Goal: Task Accomplishment & Management: Use online tool/utility

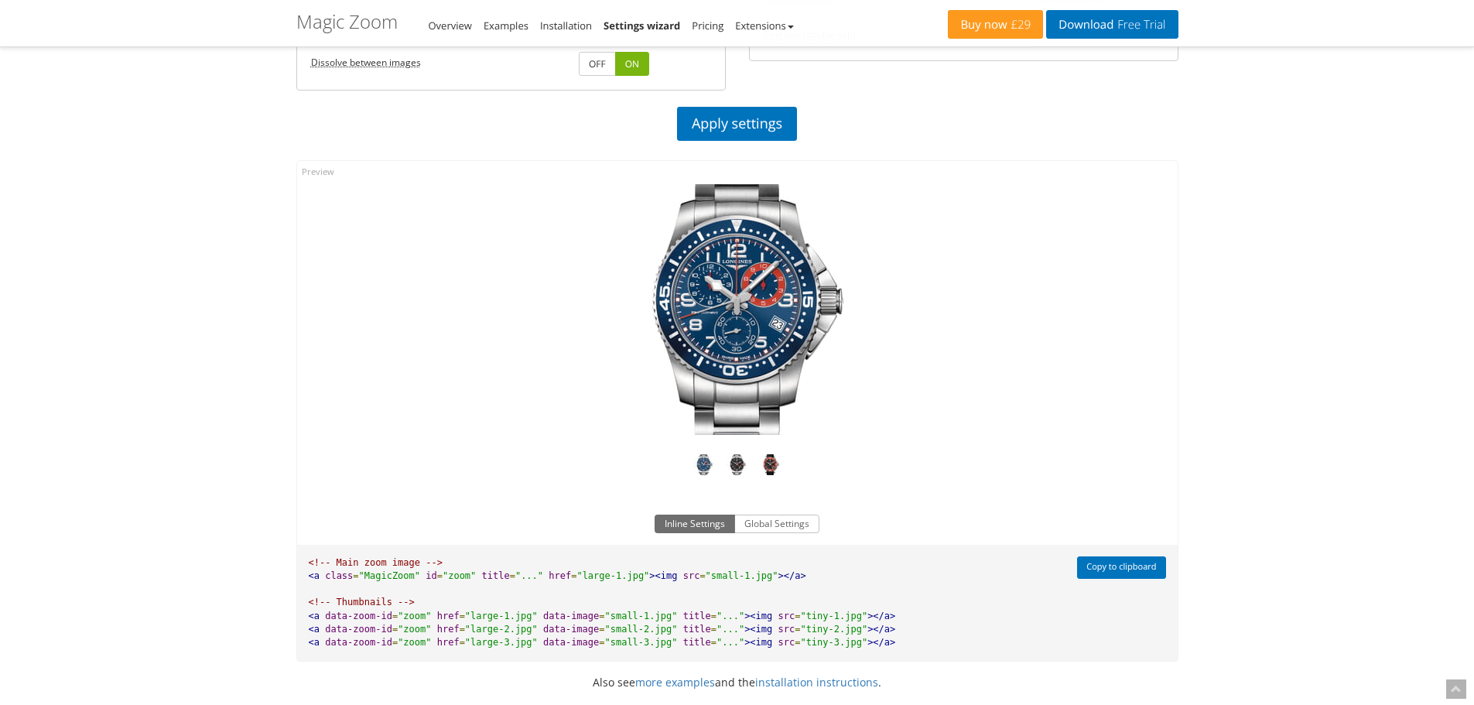
scroll to position [619, 0]
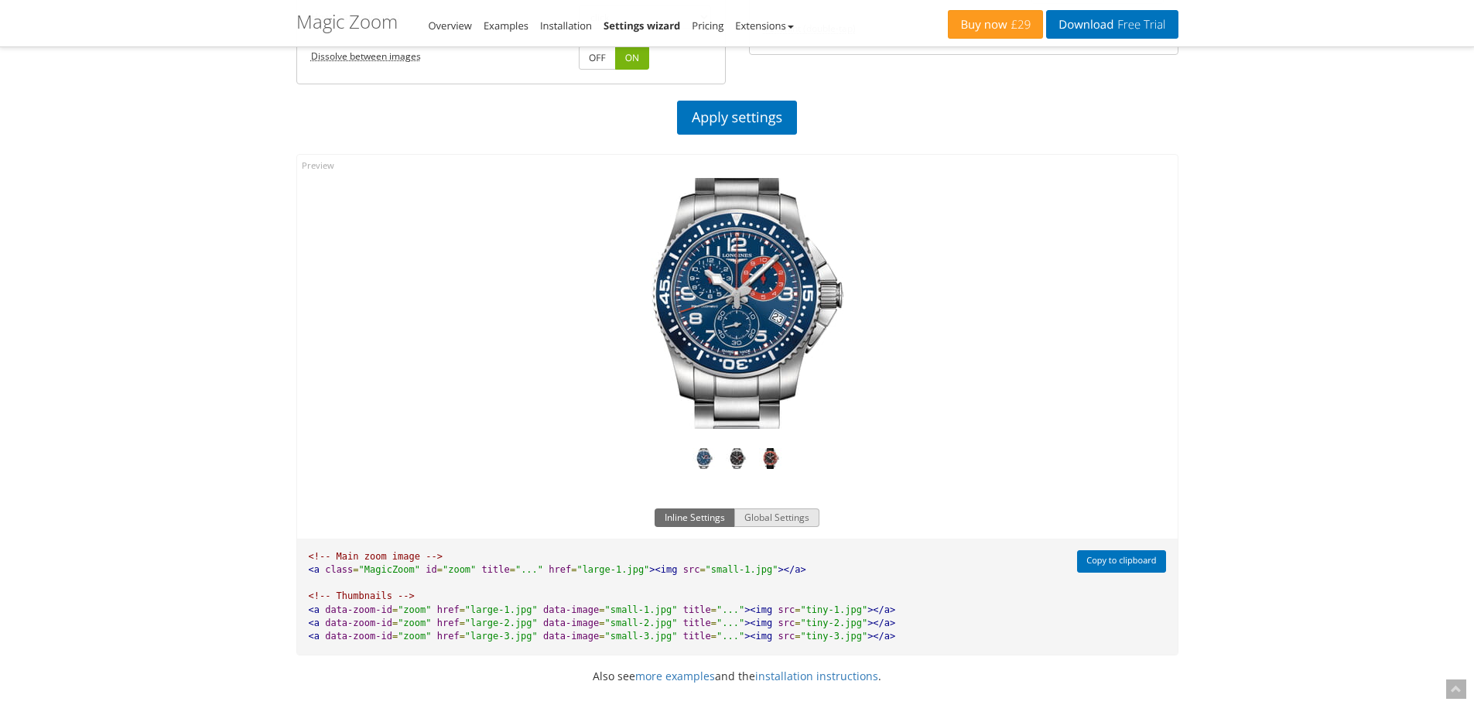
click at [779, 515] on button "Global Settings" at bounding box center [776, 517] width 85 height 19
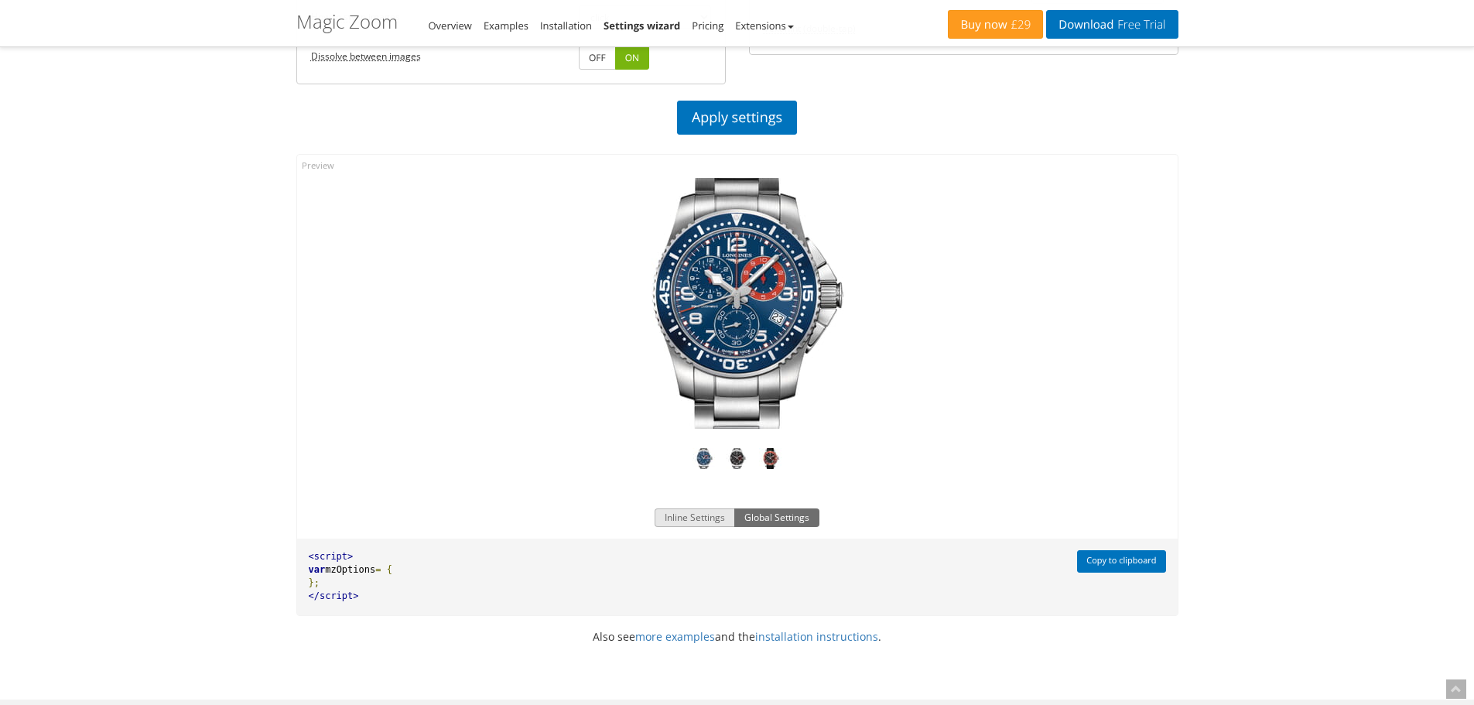
click at [700, 518] on button "Inline Settings" at bounding box center [695, 517] width 80 height 19
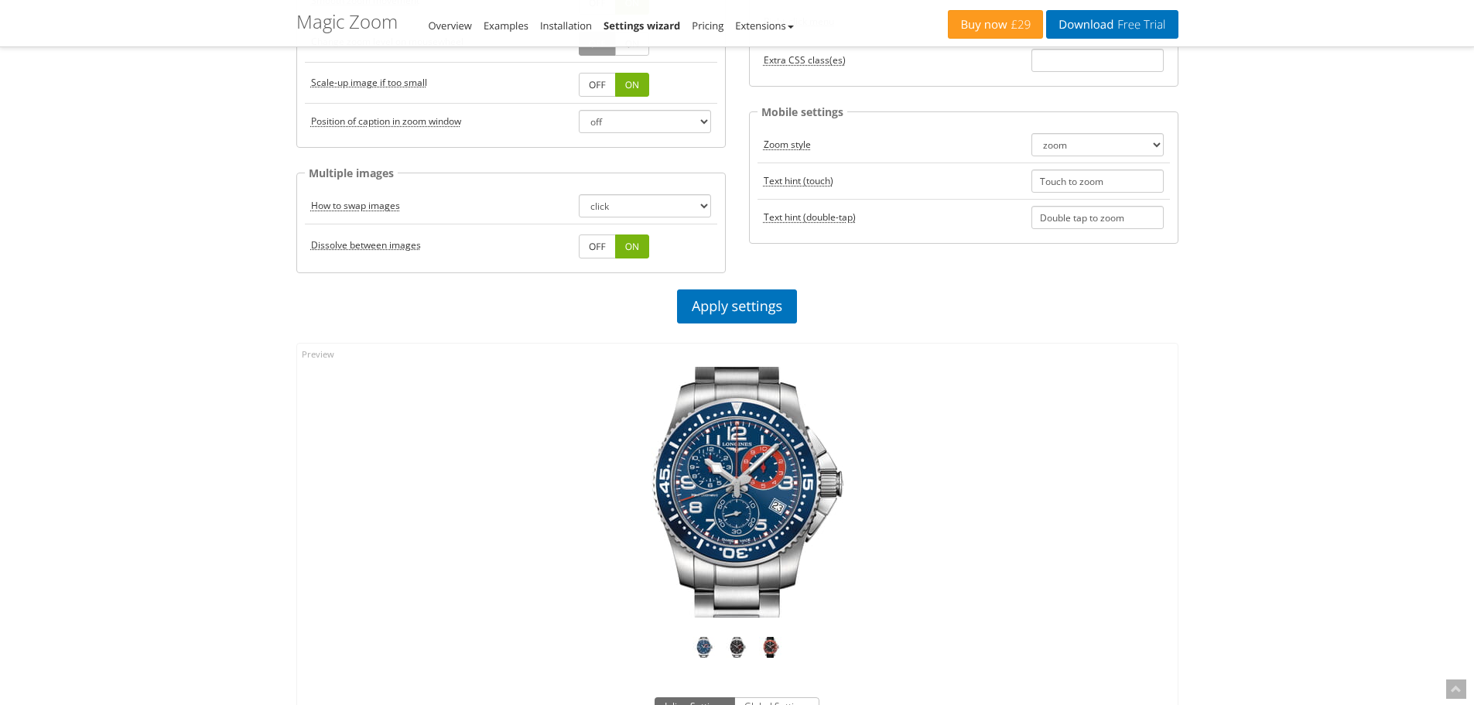
scroll to position [464, 0]
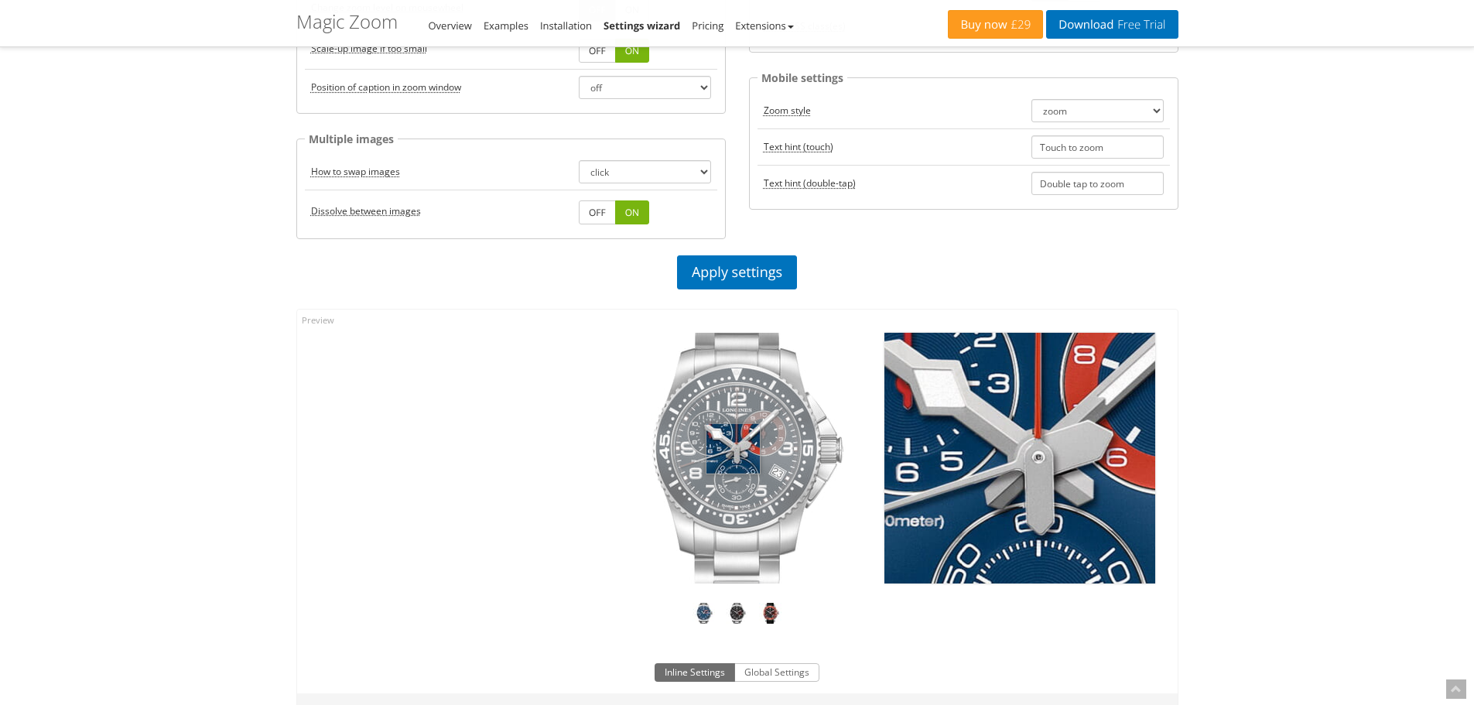
click at [733, 449] on img at bounding box center [737, 458] width 271 height 251
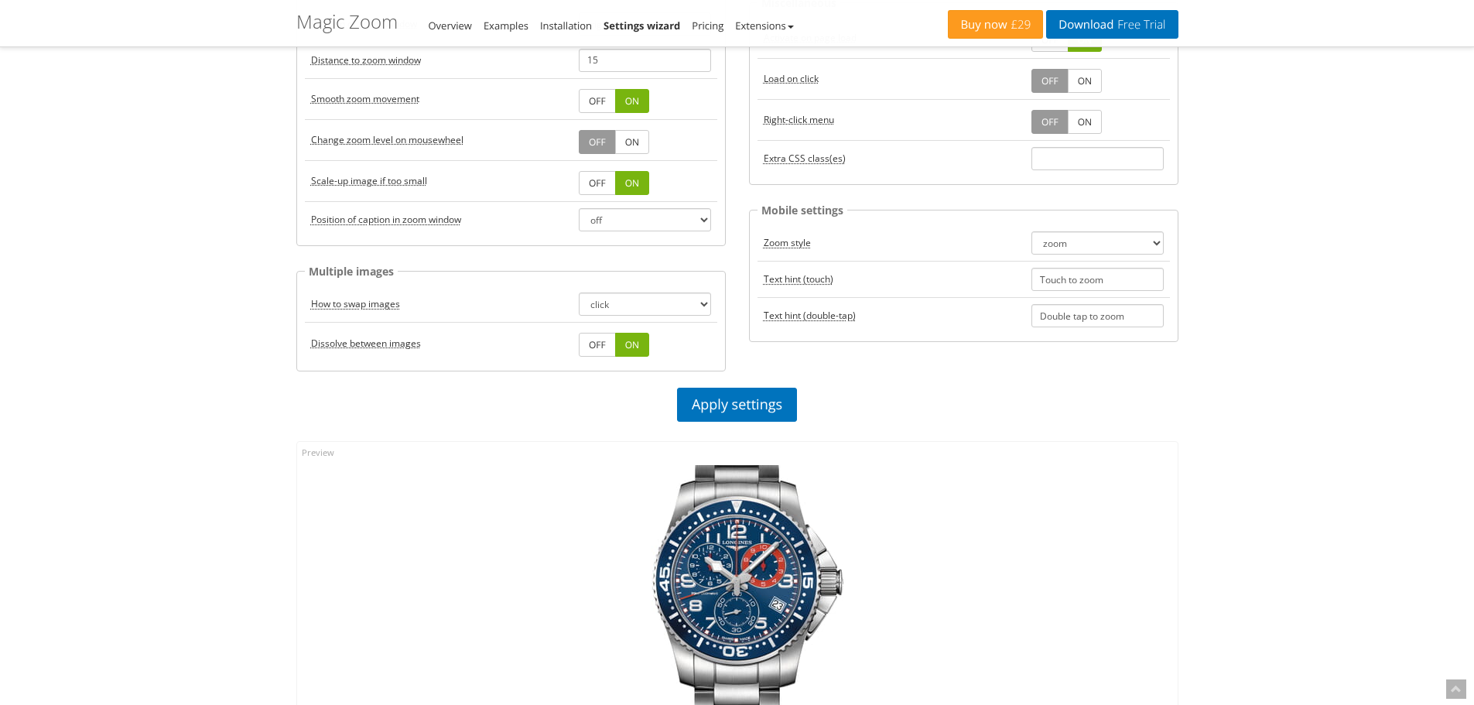
scroll to position [0, 0]
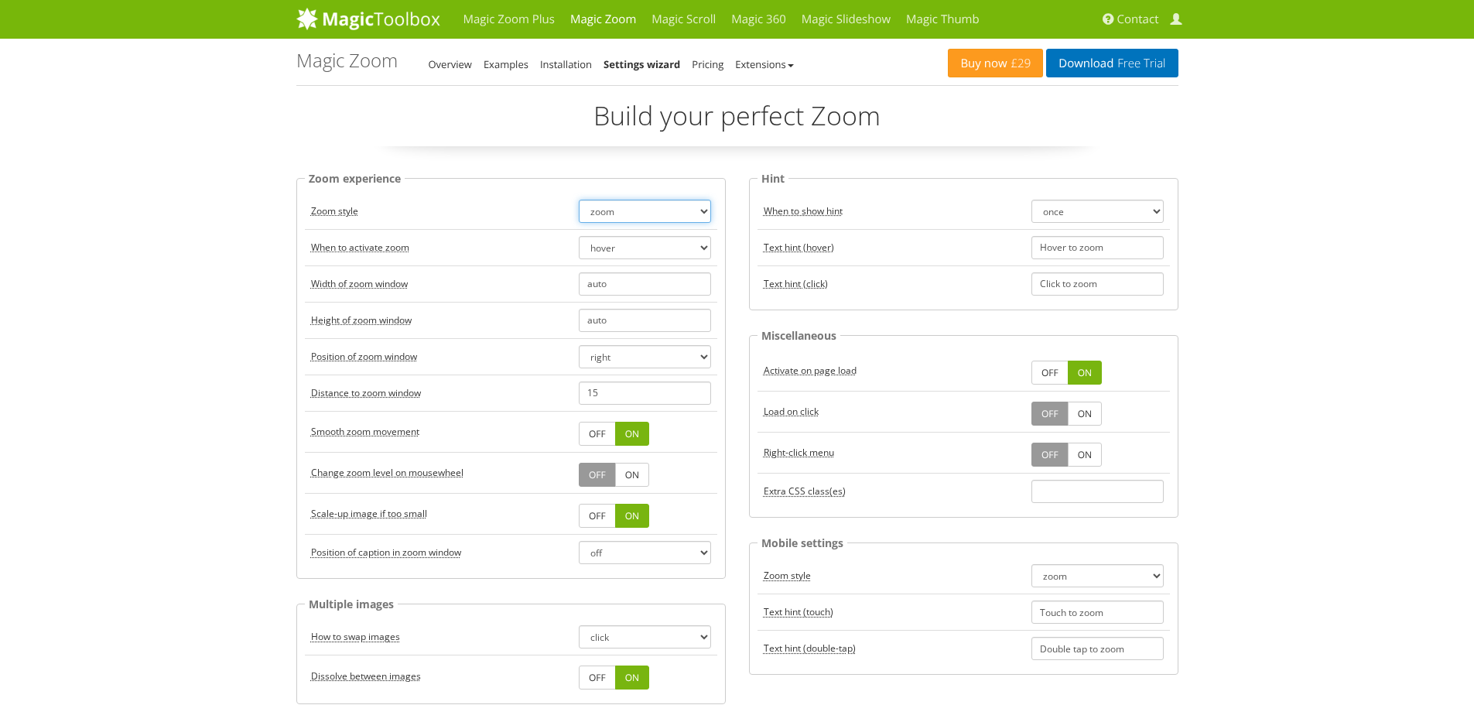
click at [701, 208] on select "zoom magnifier preview off" at bounding box center [645, 211] width 132 height 23
click at [579, 200] on select "zoom magnifier preview off" at bounding box center [645, 211] width 132 height 23
click at [679, 208] on select "zoom magnifier preview off" at bounding box center [645, 211] width 132 height 23
click at [579, 200] on select "zoom magnifier preview off" at bounding box center [645, 211] width 132 height 23
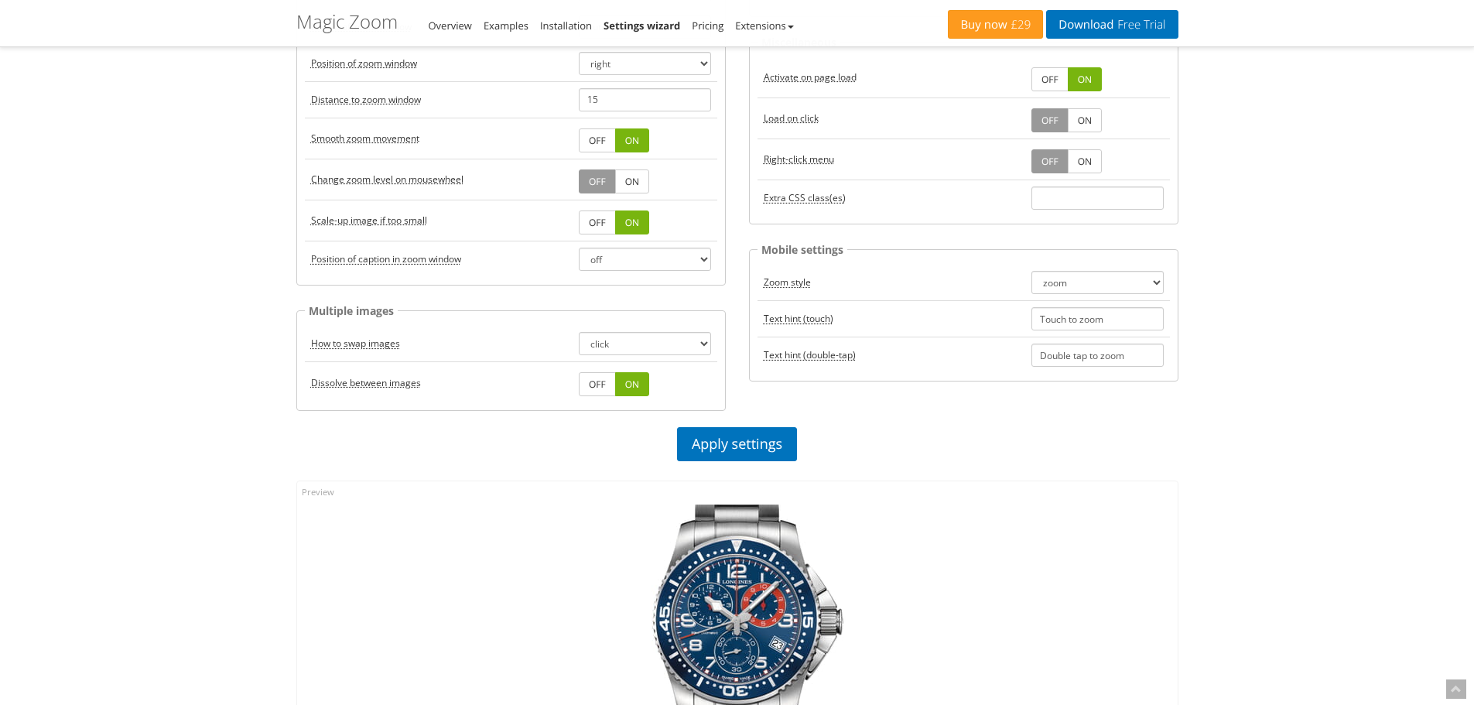
scroll to position [387, 0]
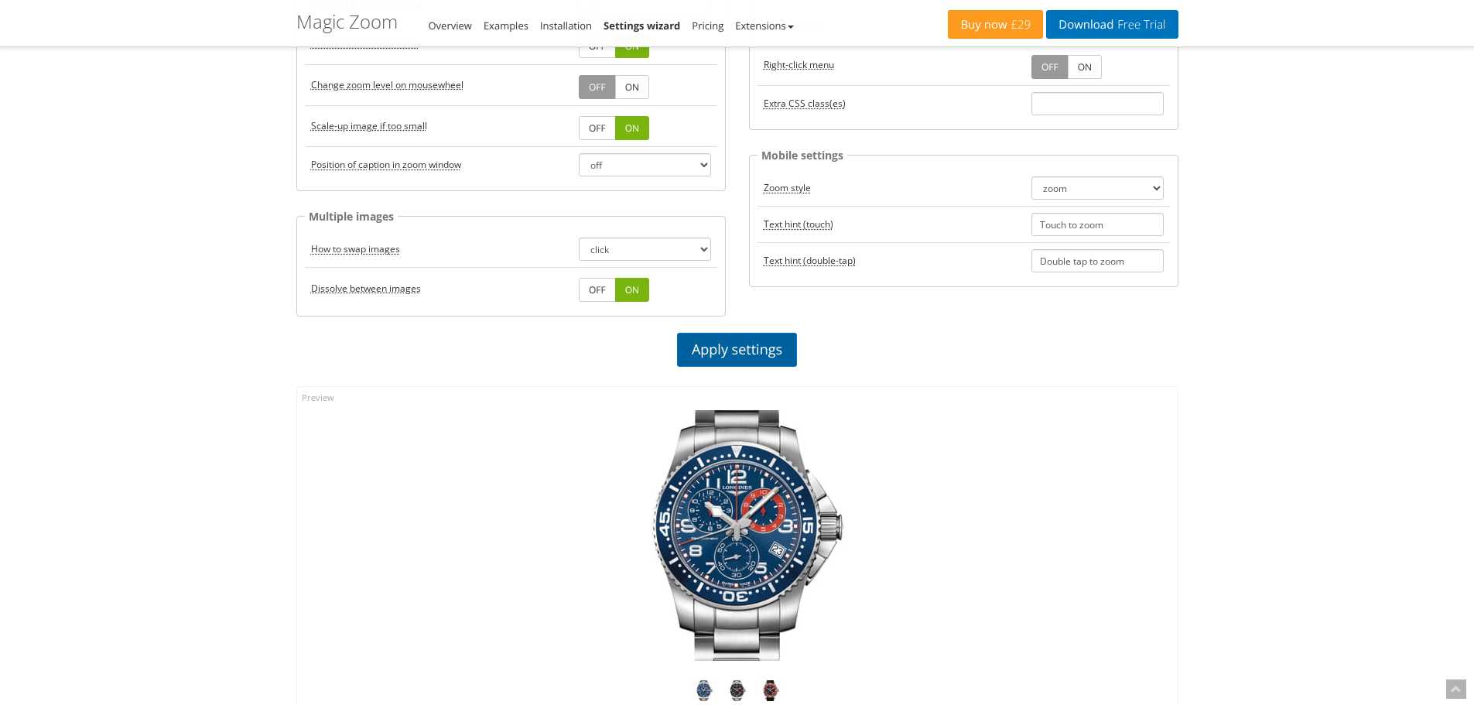
click at [755, 351] on link "Apply settings" at bounding box center [737, 350] width 120 height 34
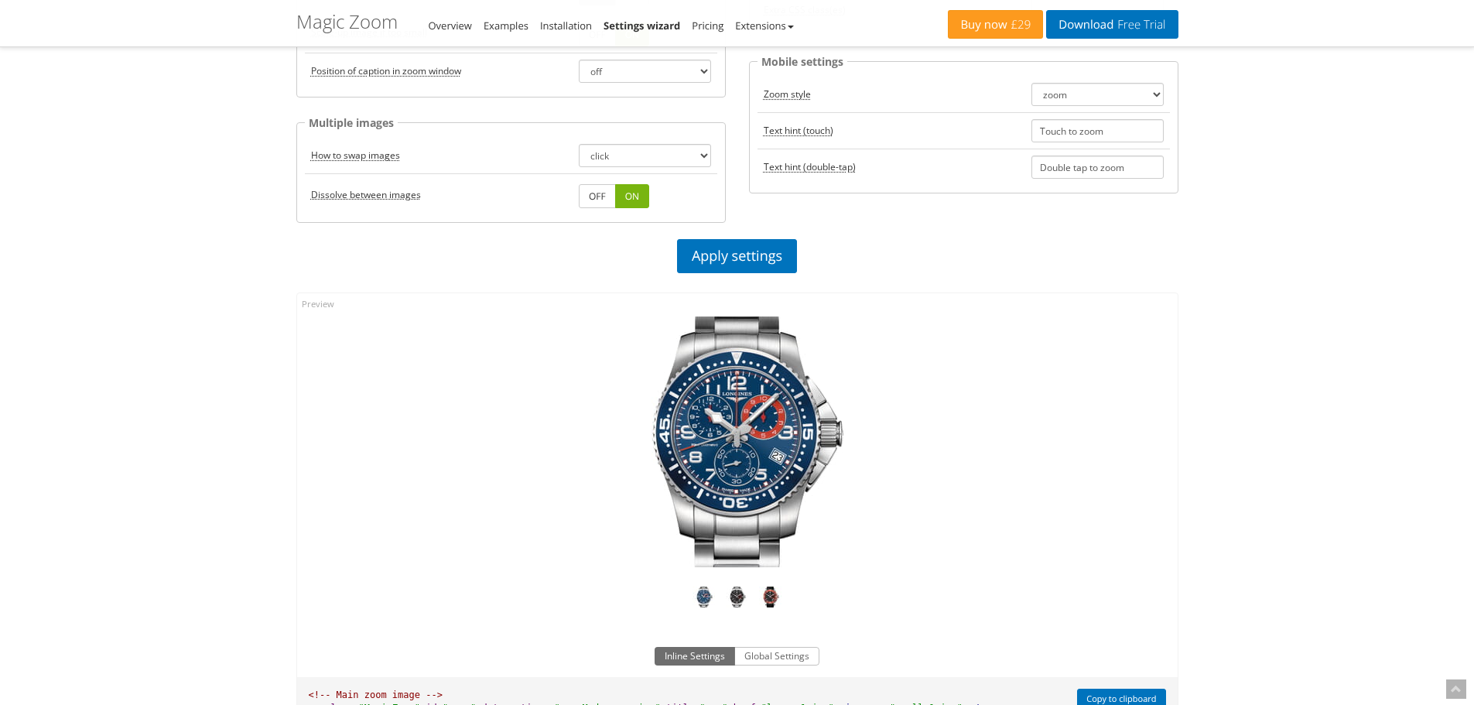
scroll to position [619, 0]
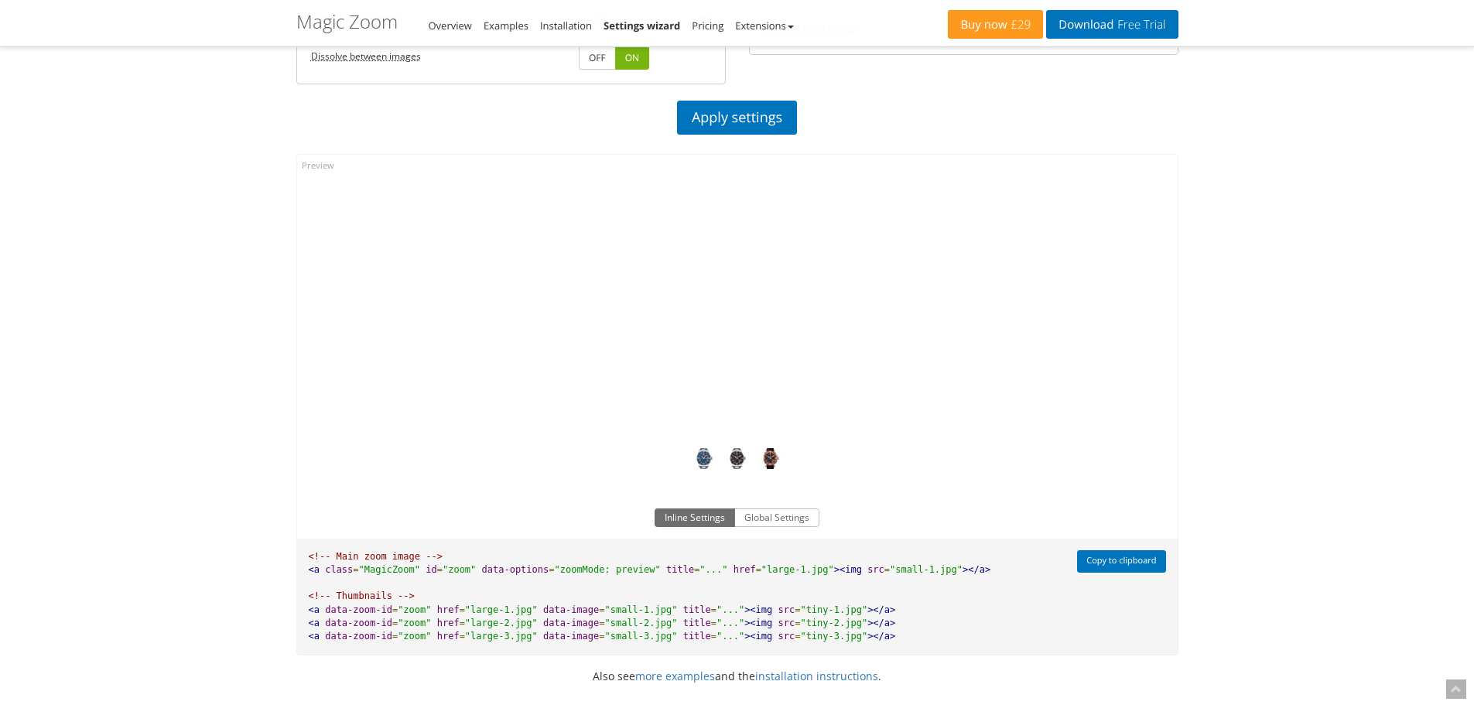
click at [747, 301] on img at bounding box center [737, 303] width 271 height 251
click at [747, 308] on img at bounding box center [737, 303] width 271 height 251
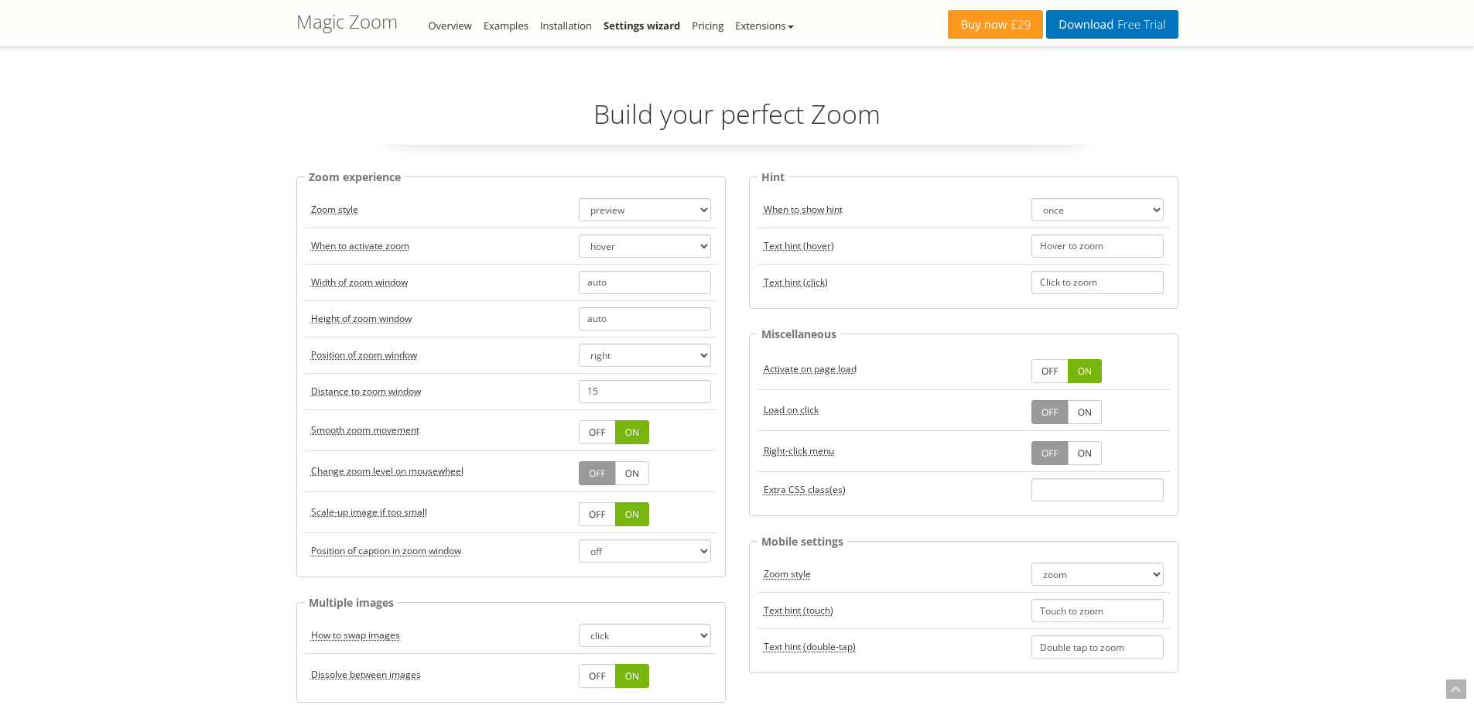
scroll to position [0, 0]
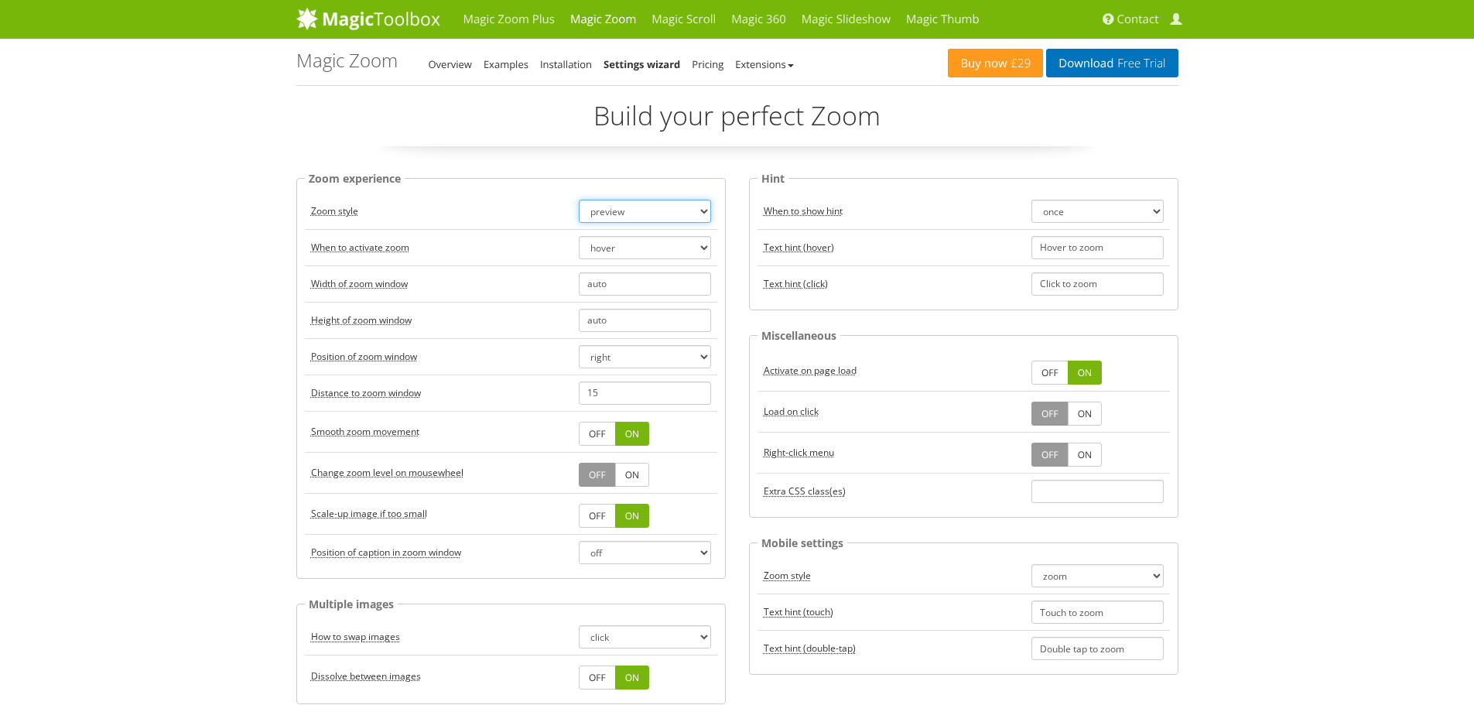
click at [678, 217] on select "zoom magnifier preview off" at bounding box center [645, 211] width 132 height 23
select select "magnifier"
click at [579, 200] on select "zoom magnifier preview off" at bounding box center [645, 211] width 132 height 23
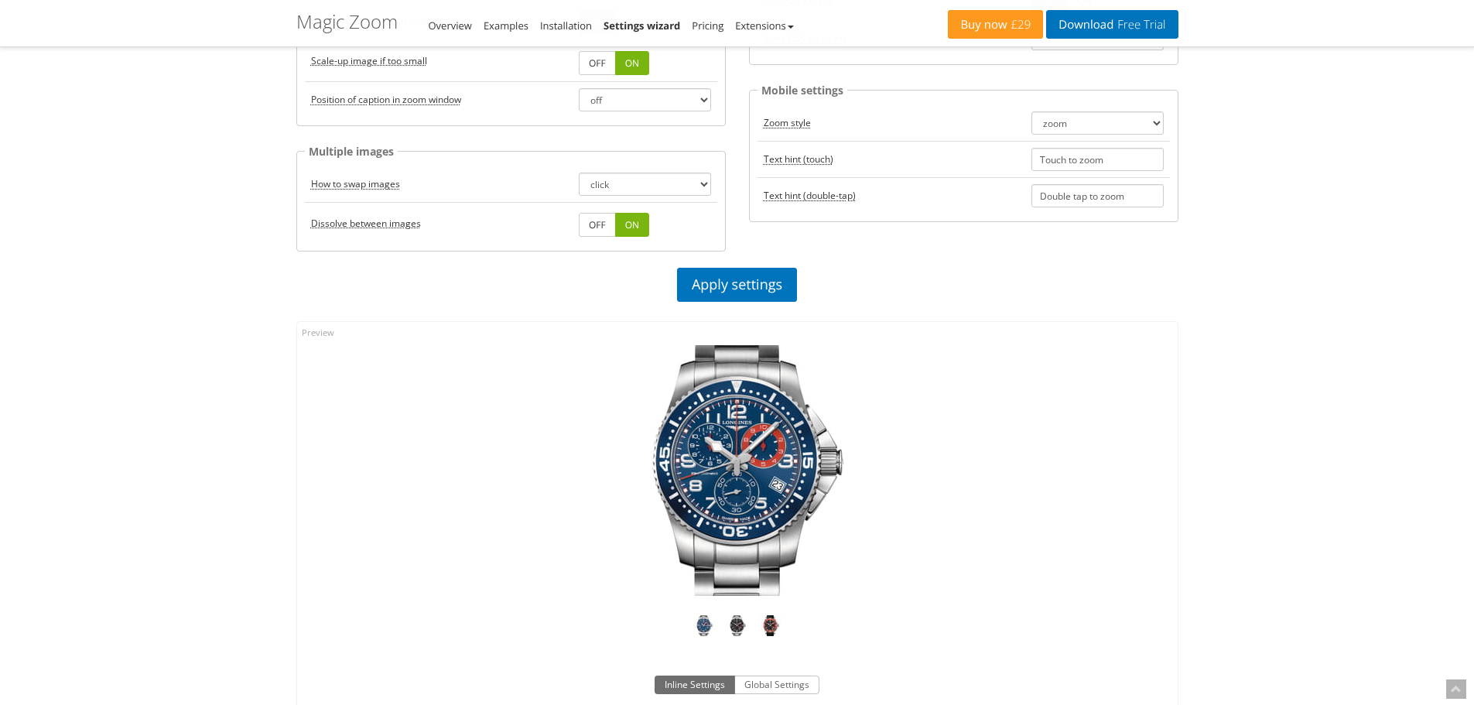
scroll to position [542, 0]
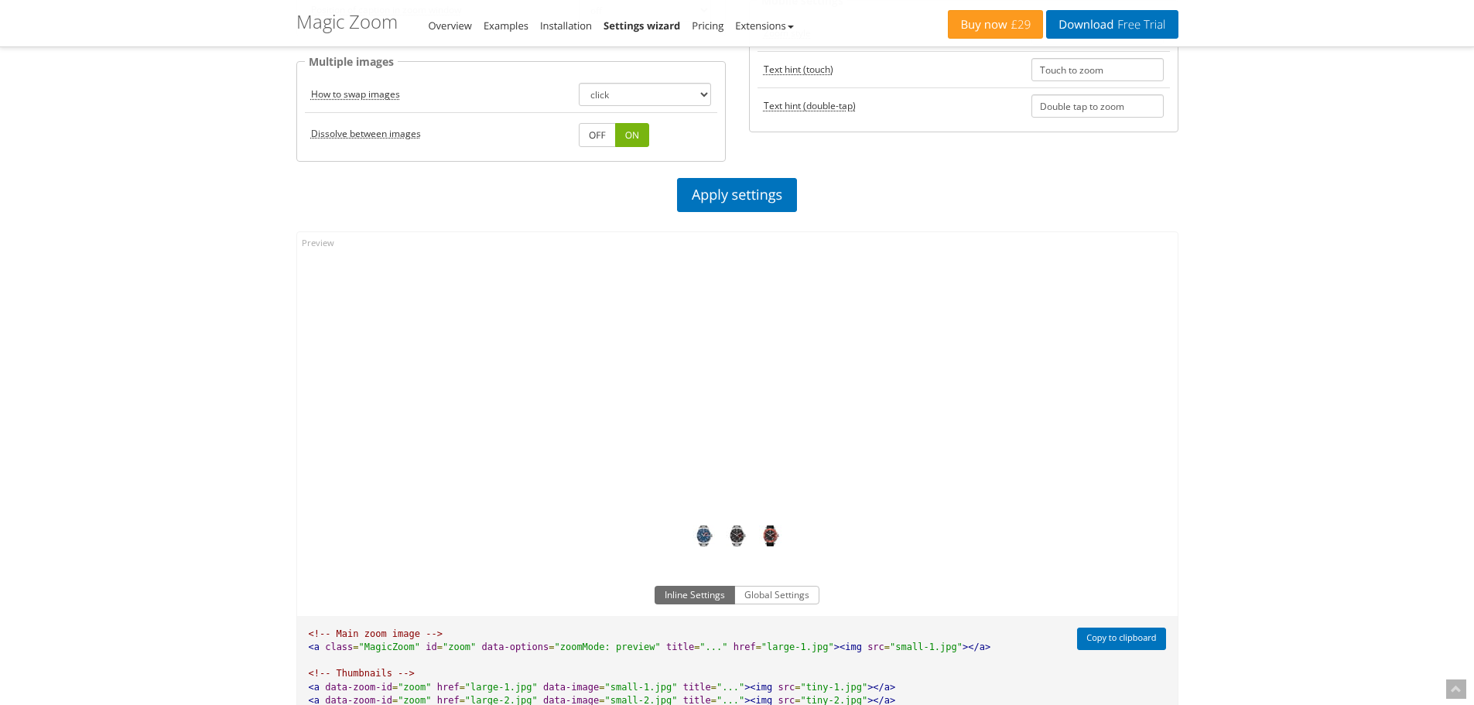
click at [738, 385] on img at bounding box center [737, 380] width 271 height 251
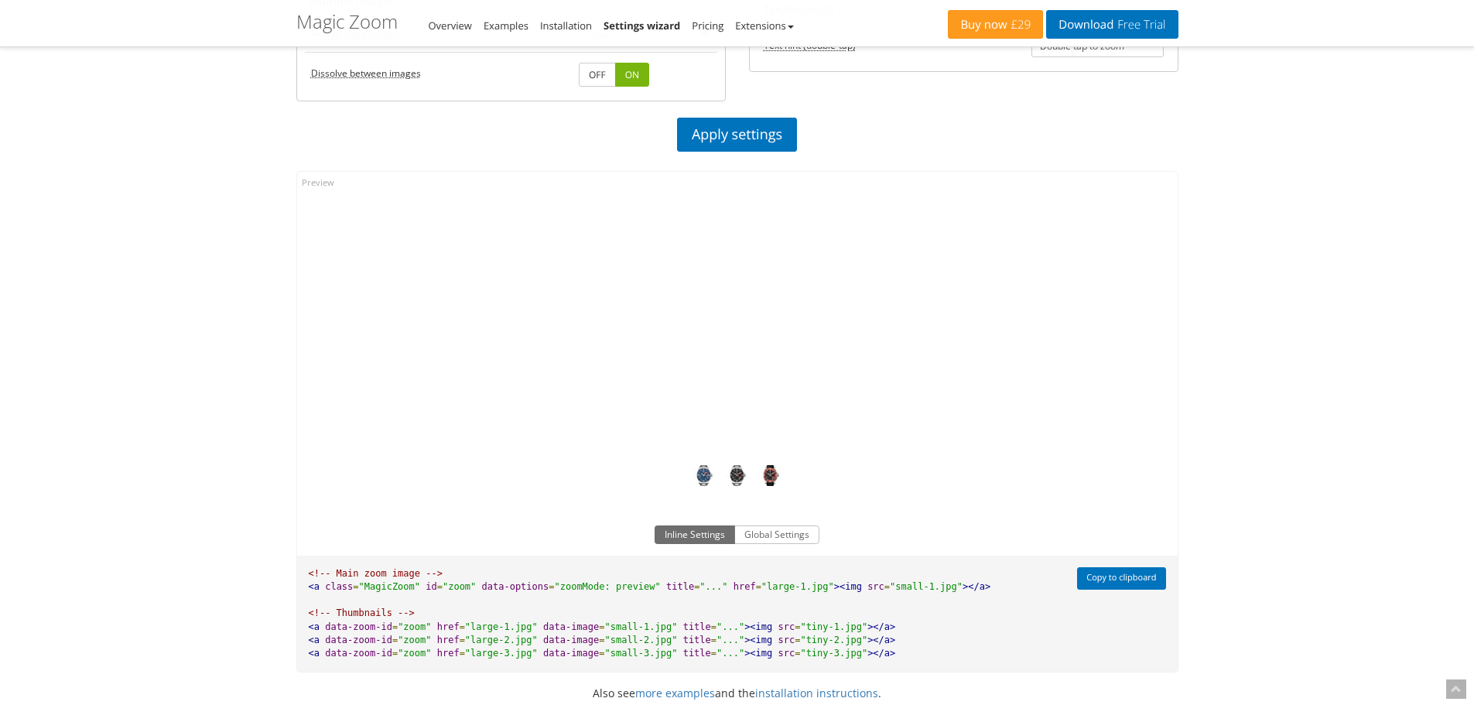
click at [738, 385] on img at bounding box center [737, 320] width 271 height 251
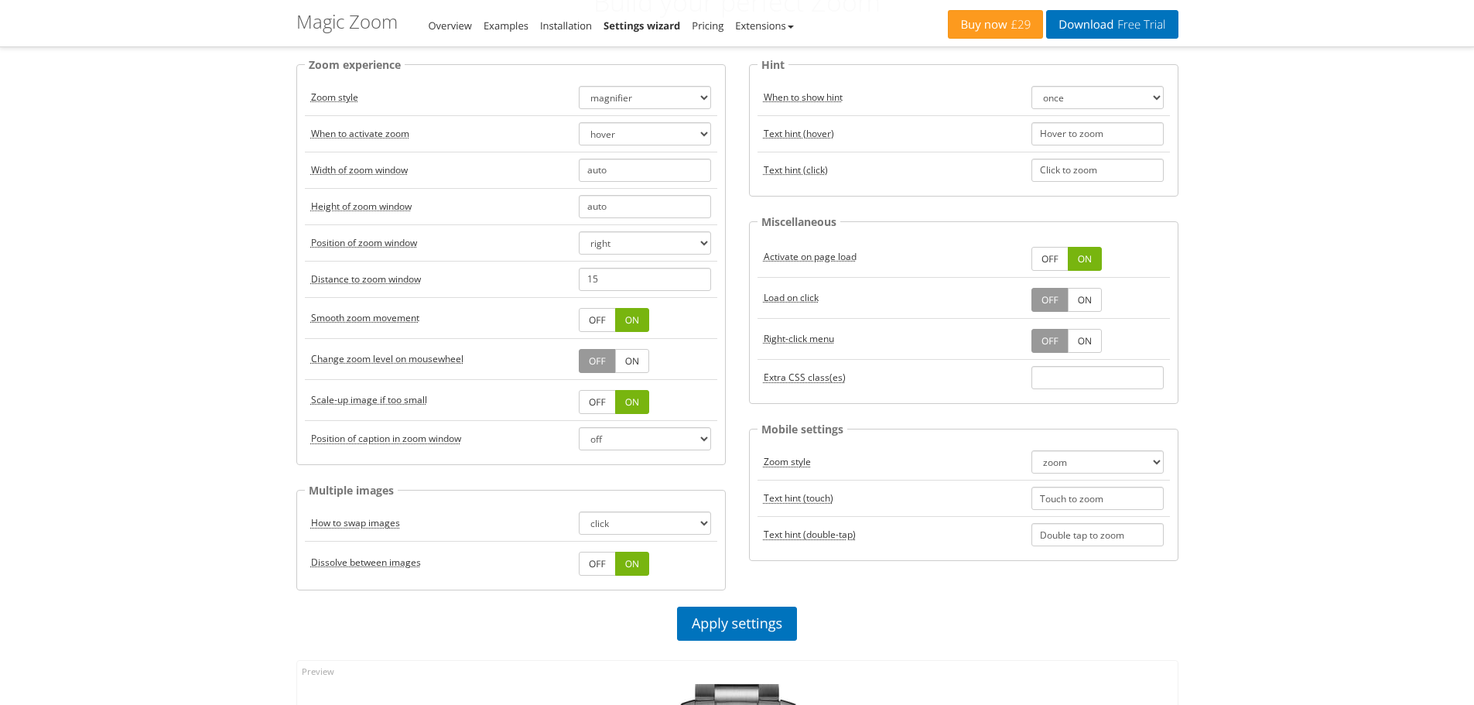
scroll to position [77, 0]
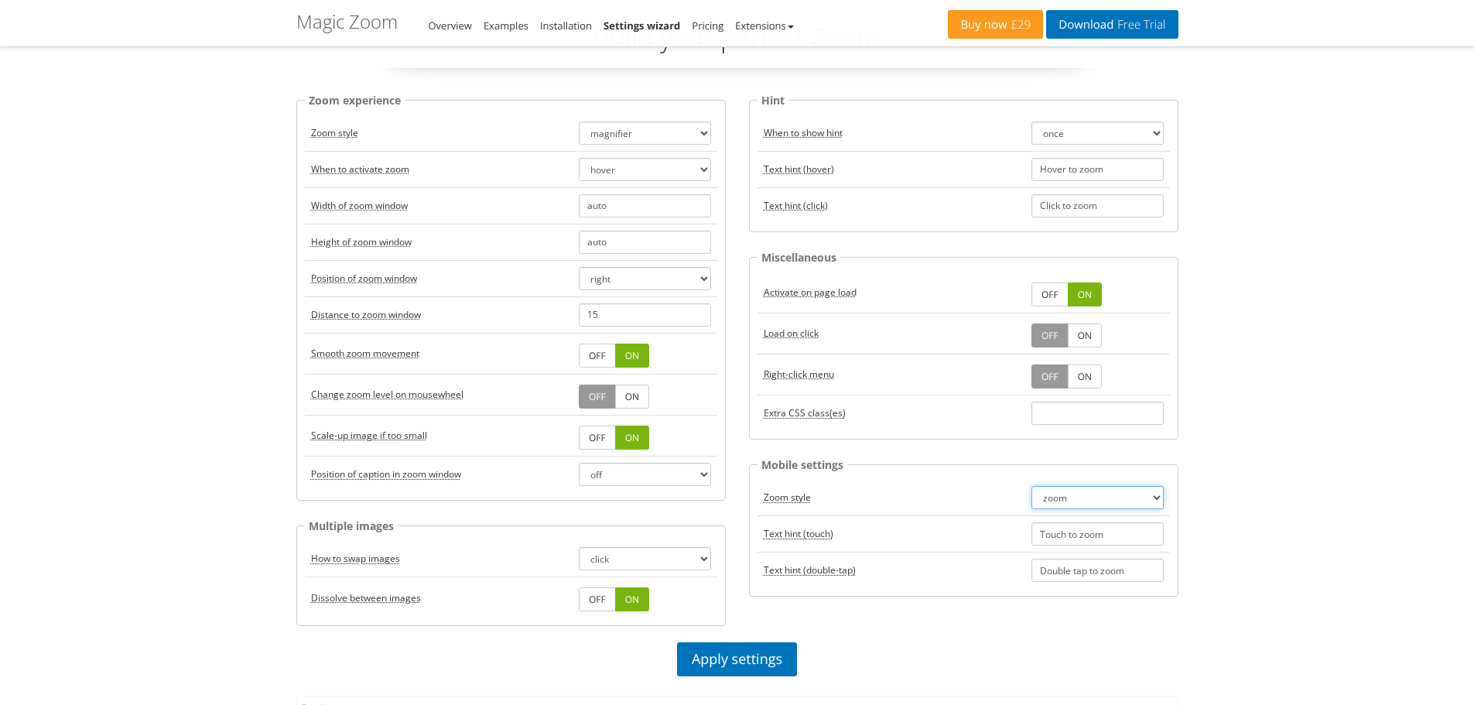
click at [1162, 495] on select "zoom magnifier preview off" at bounding box center [1098, 497] width 132 height 23
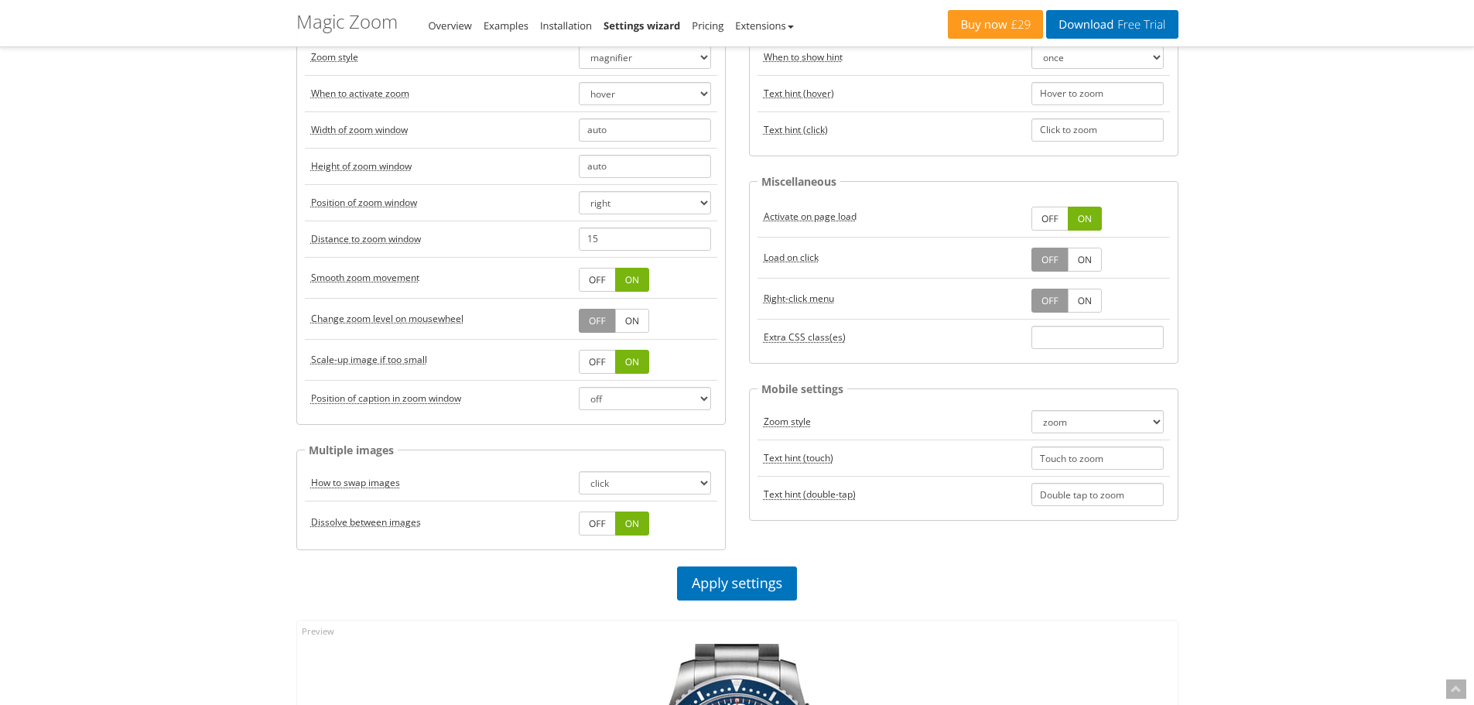
scroll to position [155, 0]
